Goal: Information Seeking & Learning: Learn about a topic

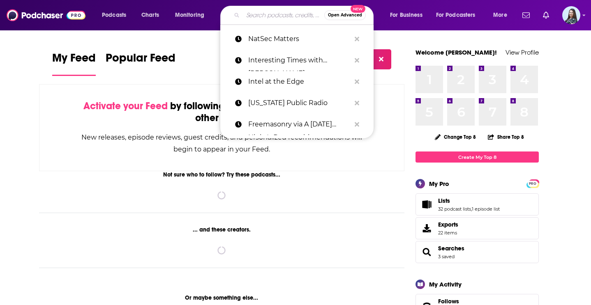
click at [253, 12] on input "Search podcasts, credits, & more..." at bounding box center [283, 15] width 81 height 13
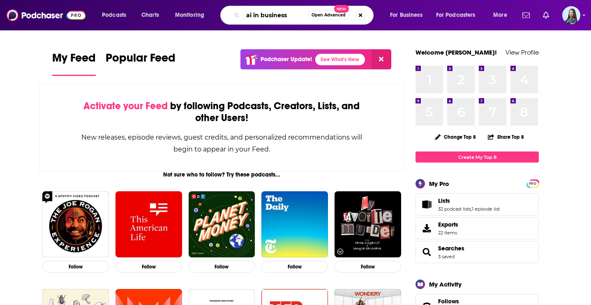
type input "ai in business"
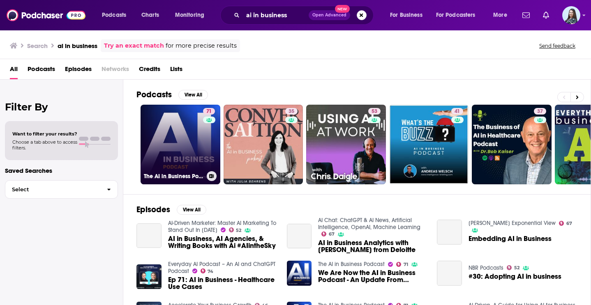
click at [196, 145] on link "71 The AI in Business Podcast" at bounding box center [180, 145] width 80 height 80
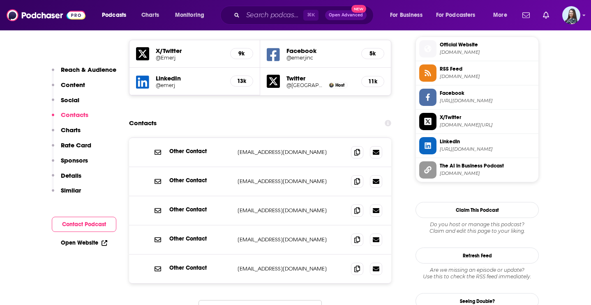
scroll to position [741, 0]
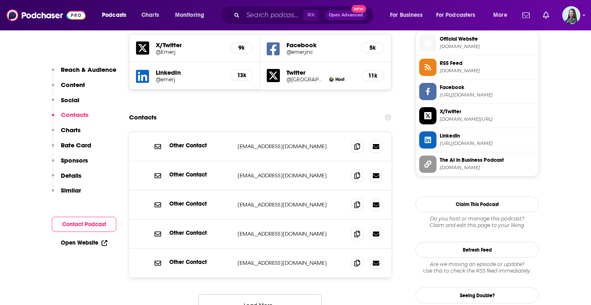
click at [248, 295] on button "Load More..." at bounding box center [259, 306] width 123 height 22
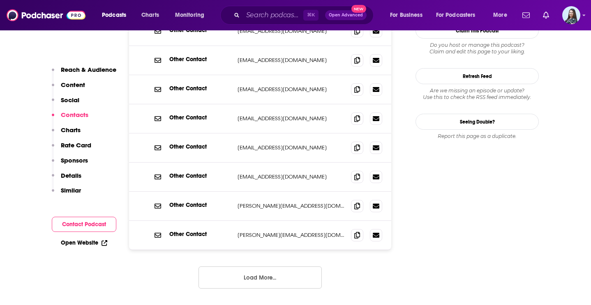
scroll to position [920, 0]
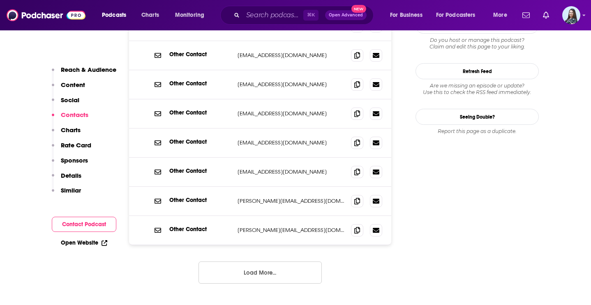
click at [254, 262] on button "Load More..." at bounding box center [259, 273] width 123 height 22
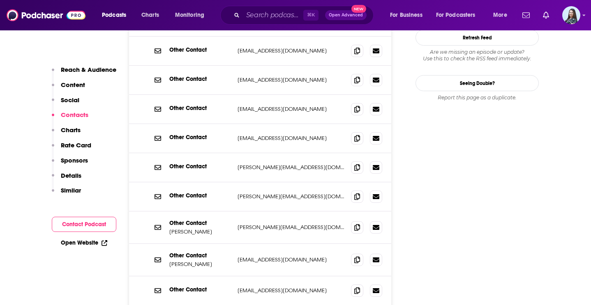
scroll to position [955, 0]
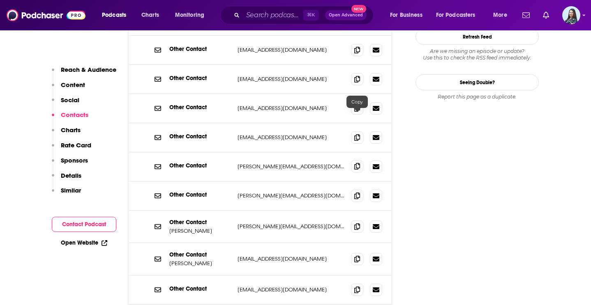
click at [359, 163] on icon at bounding box center [357, 166] width 6 height 7
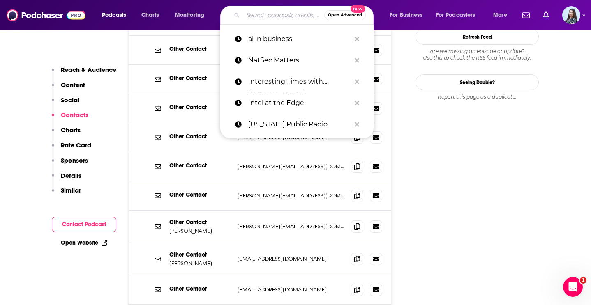
click at [286, 13] on input "Search podcasts, credits, & more..." at bounding box center [283, 15] width 81 height 13
paste input "SANS Internet Stormcenter Daily Cyber Security Podcast"
type input "SANS Internet Stormcenter Daily Cyber Security Podcast"
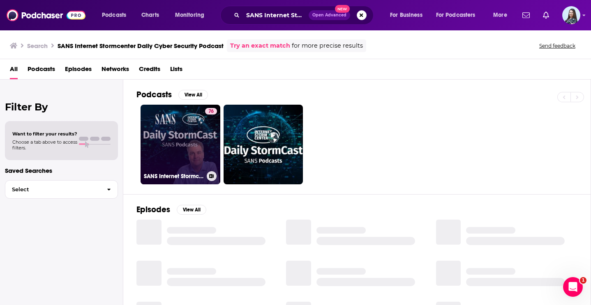
click at [200, 140] on link "76 SANS Internet Stormcenter Daily Cyber Security Podcast (Stormcast)" at bounding box center [180, 145] width 80 height 80
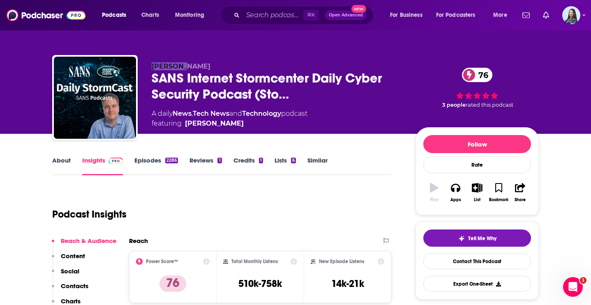
drag, startPoint x: 185, startPoint y: 68, endPoint x: 151, endPoint y: 67, distance: 34.1
click at [151, 67] on div "[PERSON_NAME] SANS Internet Stormcenter Daily Cyber Security Podcast (Sto… 76 A…" at bounding box center [295, 99] width 486 height 89
copy span "[PERSON_NAME]"
click at [258, 19] on input "Search podcasts, credits, & more..." at bounding box center [273, 15] width 60 height 13
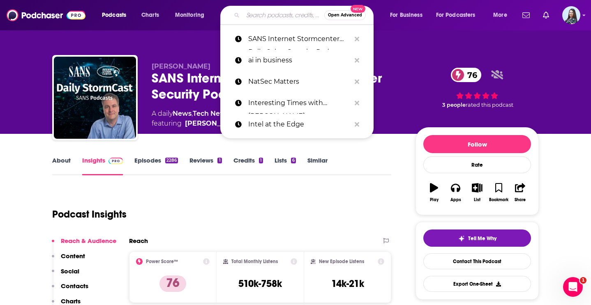
paste input "Hacker Public Radio"
type input "Hacker Public Radio"
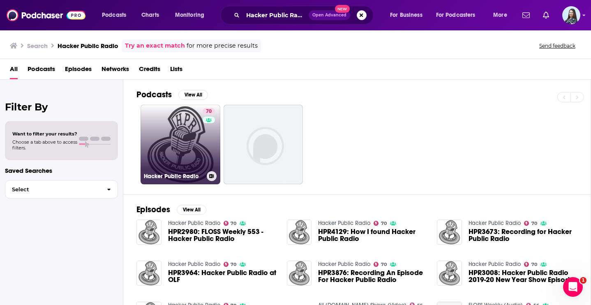
click at [191, 146] on link "70 Hacker Public Radio" at bounding box center [180, 145] width 80 height 80
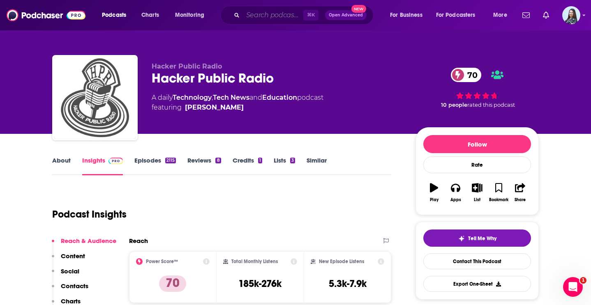
click at [274, 15] on input "Search podcasts, credits, & more..." at bounding box center [273, 15] width 60 height 13
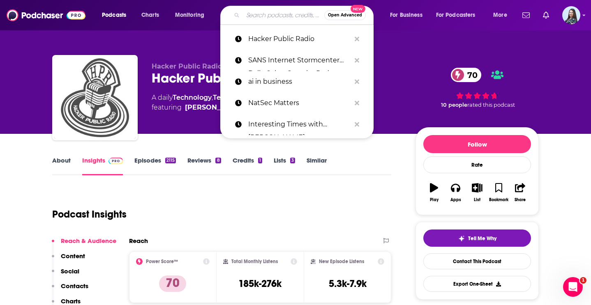
paste input "Hacking Humans"
type input "Hacking Humans"
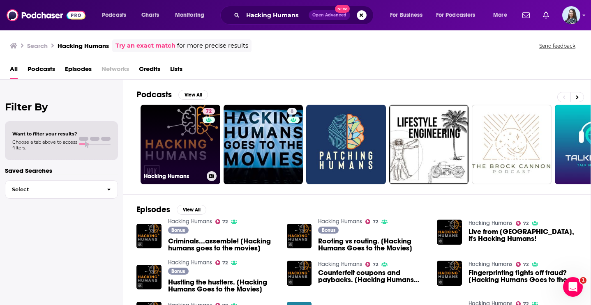
click at [186, 151] on link "72 Hacking Humans" at bounding box center [180, 145] width 80 height 80
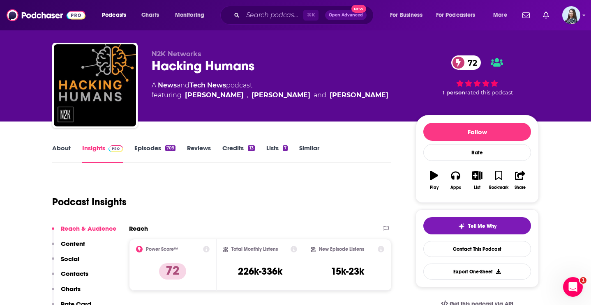
scroll to position [14, 0]
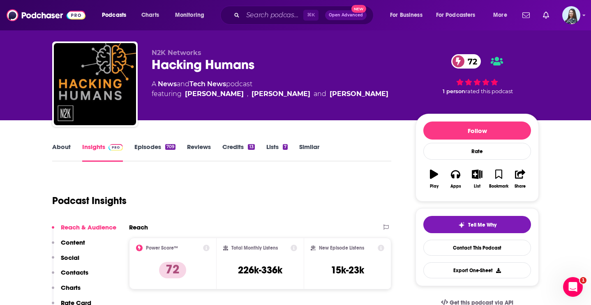
drag, startPoint x: 371, startPoint y: 93, endPoint x: 182, endPoint y: 94, distance: 188.5
click at [182, 94] on div "A News and Tech News podcast featuring [PERSON_NAME] , [PERSON_NAME] and [PERSO…" at bounding box center [277, 89] width 251 height 20
copy span "[PERSON_NAME] , [PERSON_NAME] and [PERSON_NAME]"
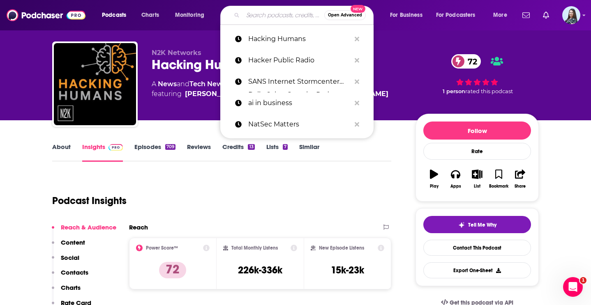
click at [272, 18] on input "Search podcasts, credits, & more..." at bounding box center [283, 15] width 81 height 13
paste input ""Me, Myself, and Al""
type input ""Me, Myself, and Al""
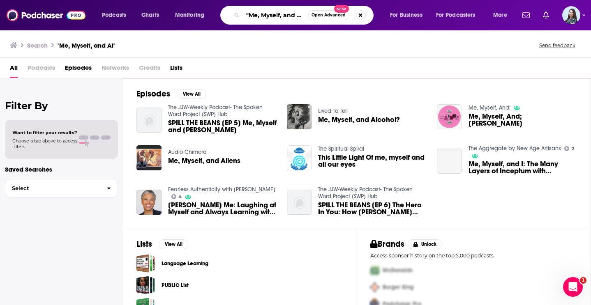
click at [287, 19] on input ""Me, Myself, and Al"" at bounding box center [275, 15] width 65 height 13
click at [302, 13] on input ""Me, Myself, and Al"" at bounding box center [275, 15] width 65 height 13
click at [249, 14] on input ""Me, Myself, and [PERSON_NAME]" at bounding box center [275, 15] width 65 height 13
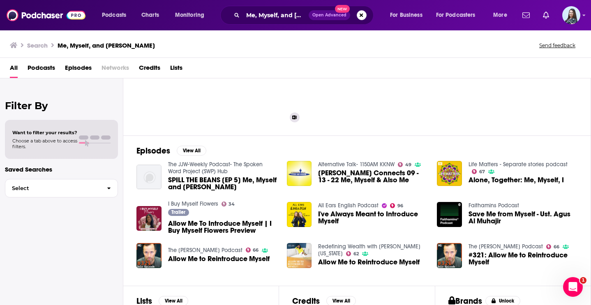
scroll to position [58, 0]
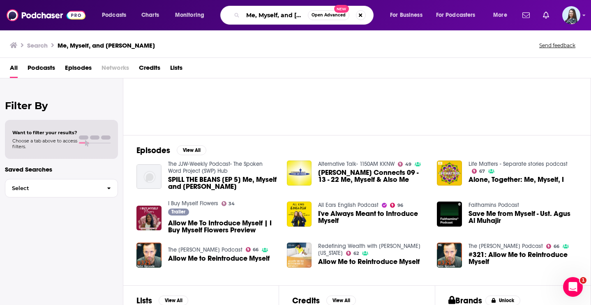
click at [283, 9] on input "Me, Myself, and [PERSON_NAME]" at bounding box center [275, 15] width 65 height 13
paste input ""AI [DATE] Podcast: Artificial Intelligence Insights, Experts, and Opinion""
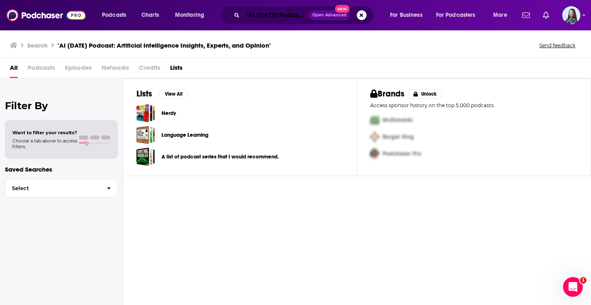
click at [274, 21] on input ""AI [DATE] Podcast: Artificial Intelligence Insights, Experts, and Opinion"" at bounding box center [276, 15] width 66 height 13
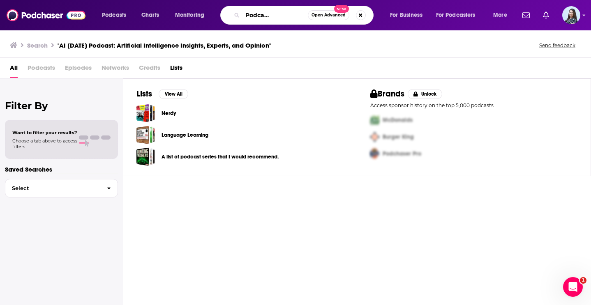
scroll to position [0, 158]
drag, startPoint x: 299, startPoint y: 16, endPoint x: 333, endPoint y: 37, distance: 39.8
click at [333, 37] on div "Podcasts Charts Monitoring "AI [DATE] Podcast: Artificial Intelligence Insights…" at bounding box center [295, 152] width 591 height 305
click at [247, 17] on input ""AI [DATE] Podcast" at bounding box center [275, 15] width 65 height 13
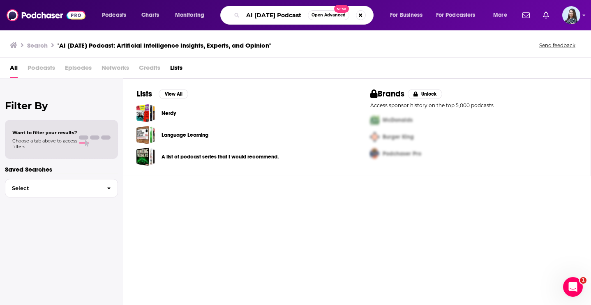
type input "AI [DATE] Podcast"
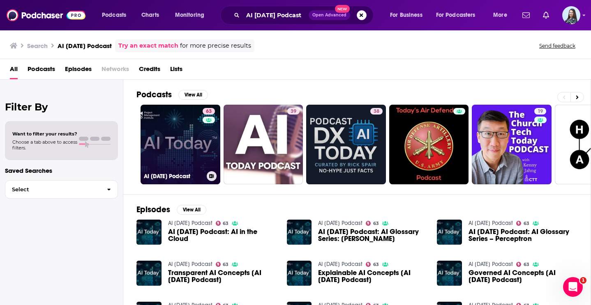
click at [194, 133] on link "63 AI [DATE] Podcast" at bounding box center [180, 145] width 80 height 80
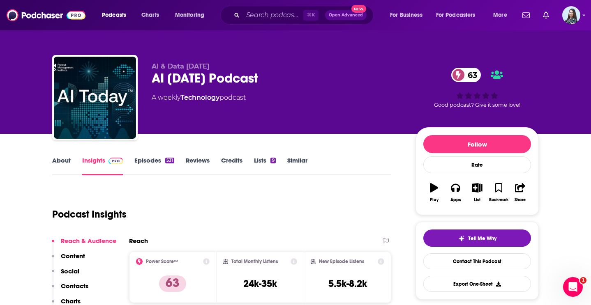
click at [60, 160] on link "About" at bounding box center [61, 166] width 18 height 19
